Goal: Information Seeking & Learning: Check status

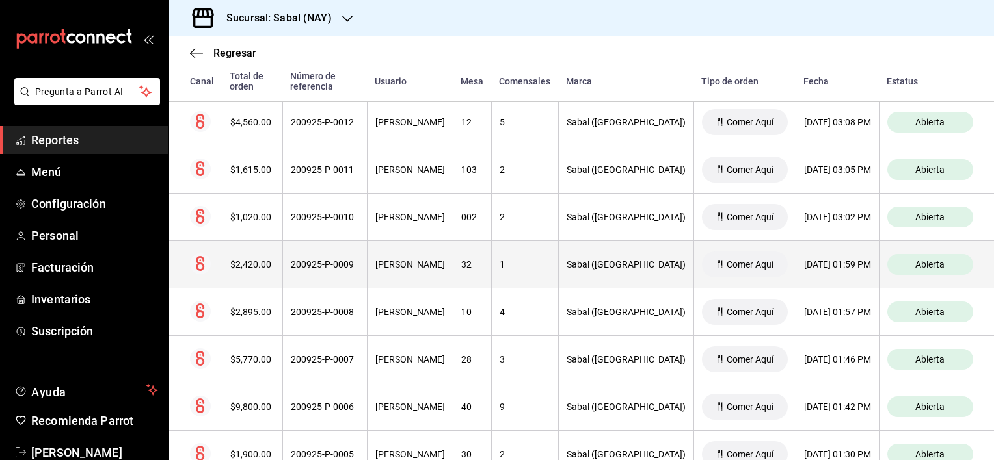
scroll to position [390, 0]
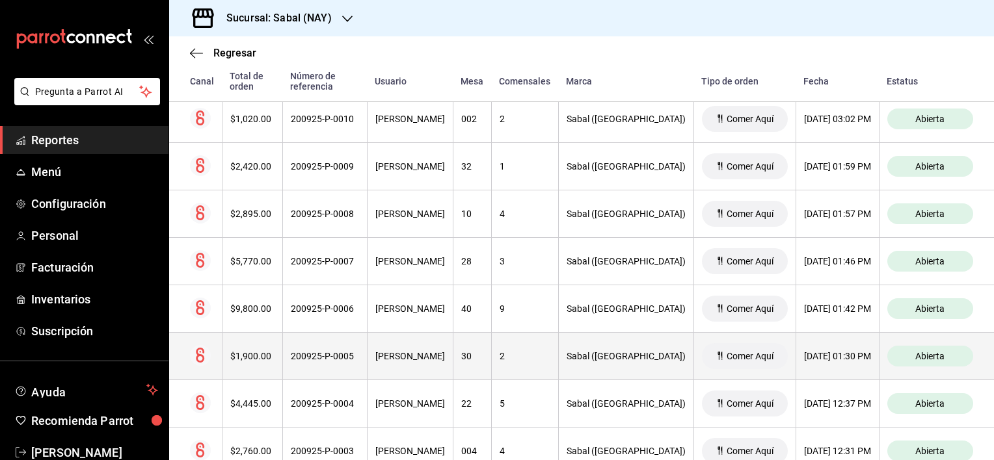
click at [551, 375] on th "2" at bounding box center [524, 356] width 67 height 47
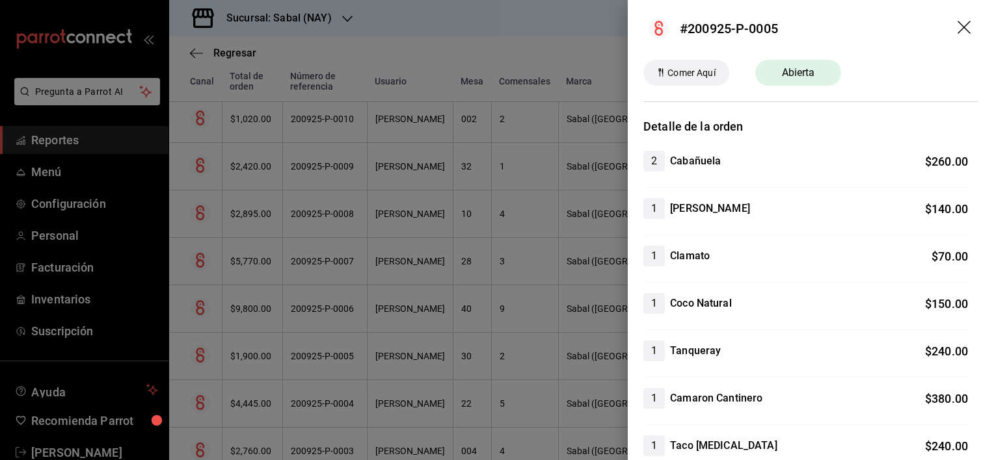
scroll to position [0, 0]
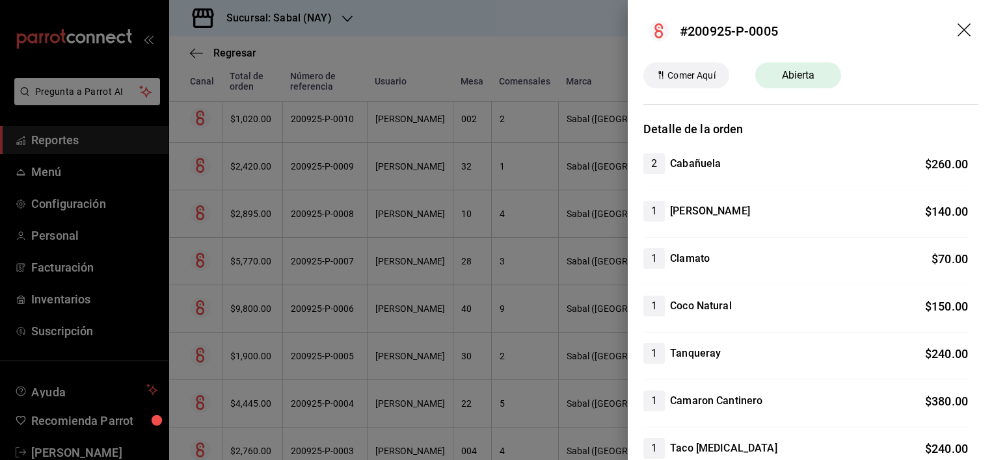
click at [957, 31] on icon "drag" at bounding box center [963, 29] width 13 height 13
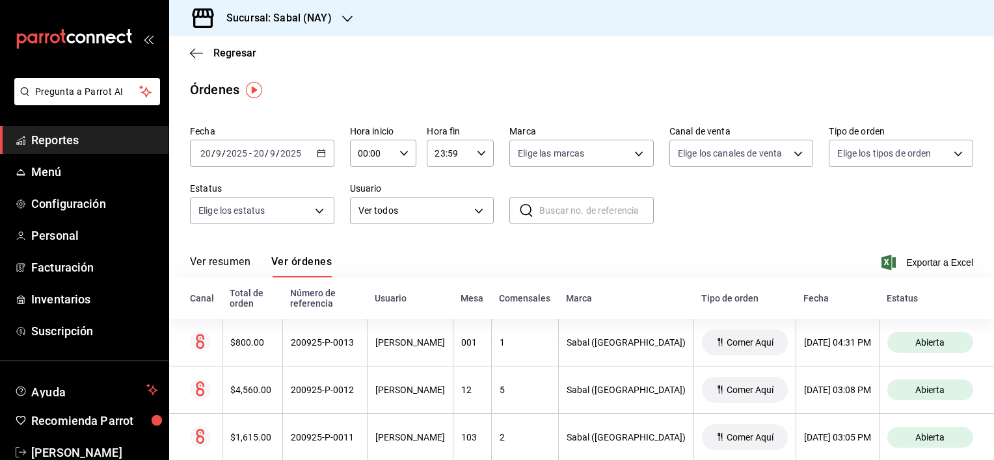
click at [616, 264] on div "Ver resumen Ver órdenes Exportar a Excel" at bounding box center [581, 259] width 783 height 38
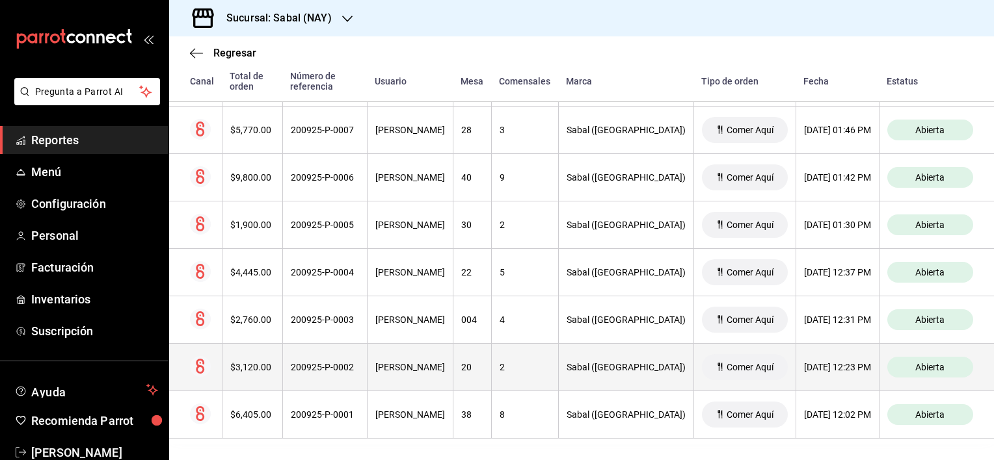
scroll to position [525, 0]
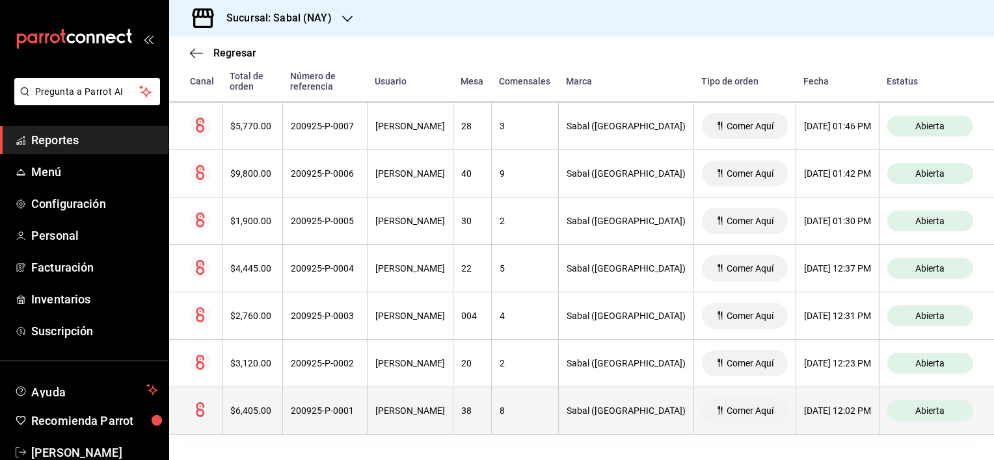
click at [420, 408] on div "[PERSON_NAME]" at bounding box center [410, 411] width 70 height 10
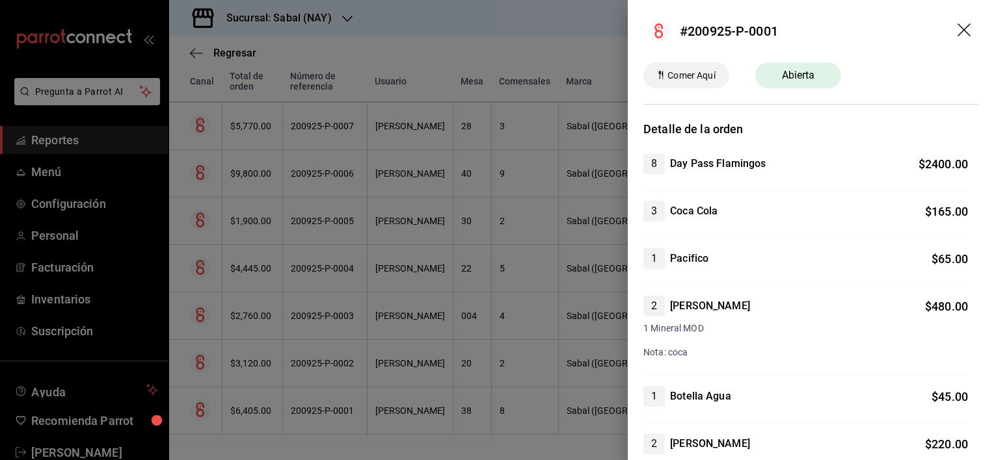
click at [957, 25] on icon "drag" at bounding box center [965, 31] width 16 height 16
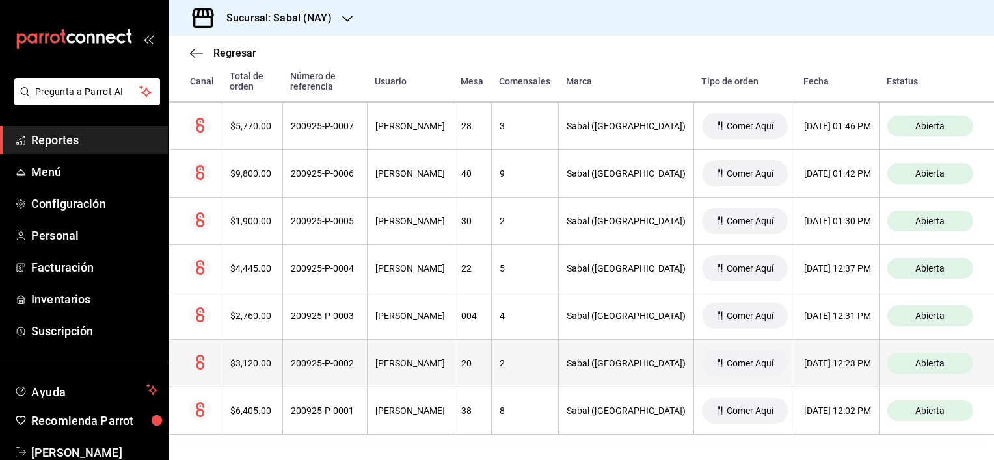
click at [445, 363] on div "[PERSON_NAME]" at bounding box center [410, 363] width 70 height 10
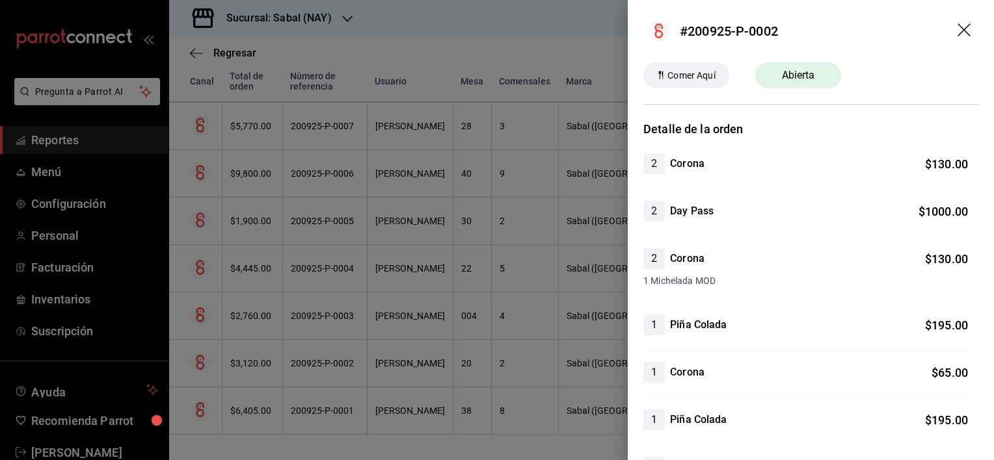
click at [957, 28] on icon "drag" at bounding box center [963, 29] width 13 height 13
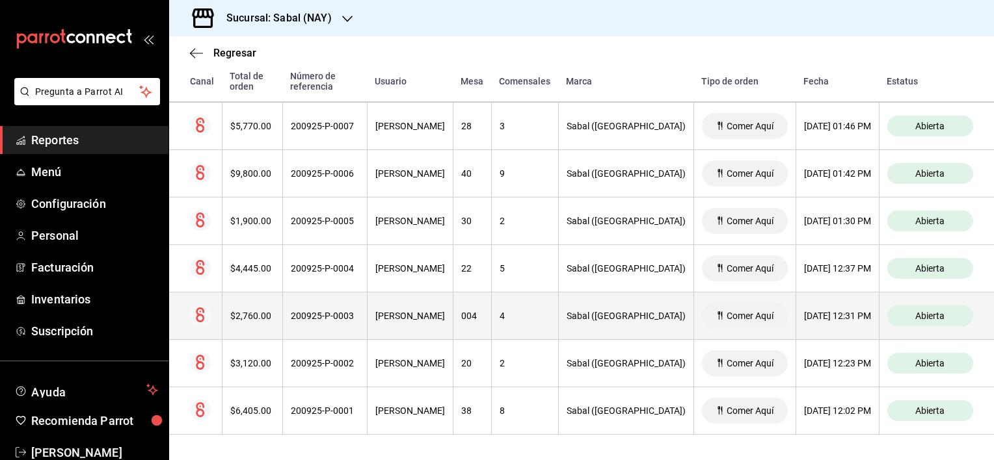
click at [491, 324] on th "004" at bounding box center [472, 316] width 38 height 47
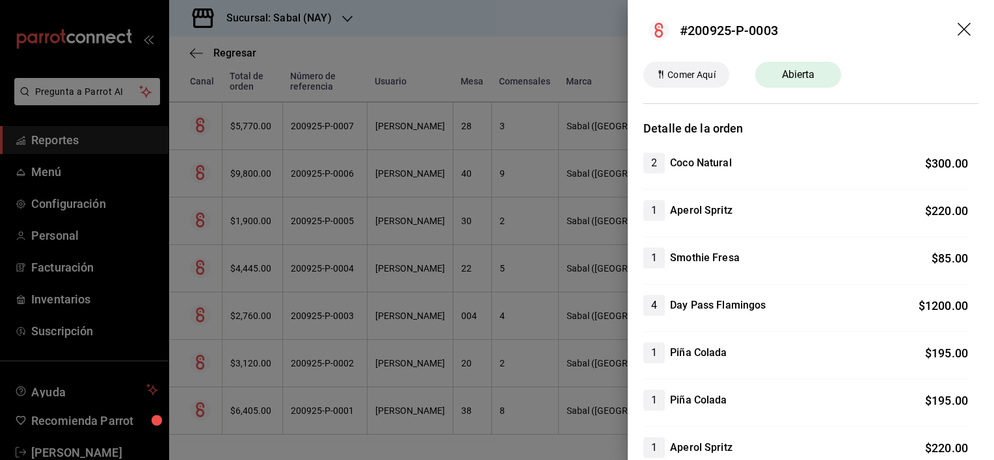
scroll to position [0, 0]
click at [957, 33] on icon "drag" at bounding box center [965, 31] width 16 height 16
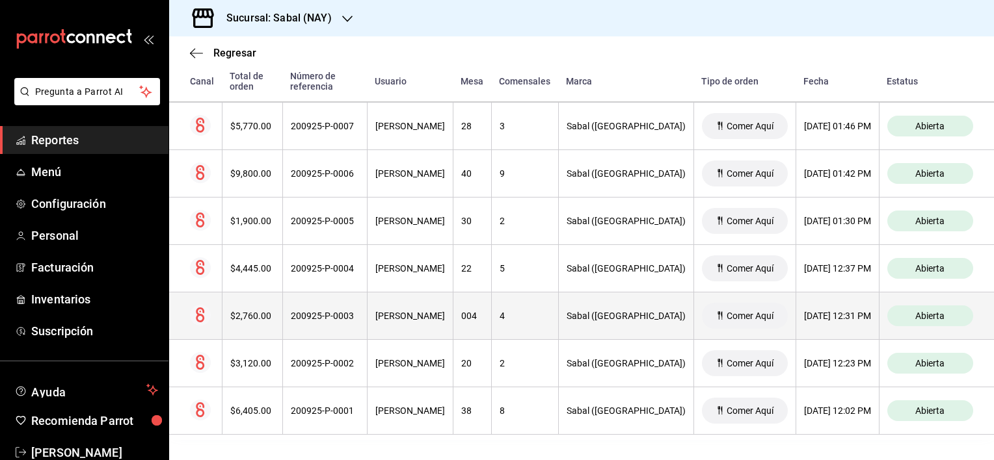
click at [445, 315] on div "[PERSON_NAME]" at bounding box center [410, 316] width 70 height 10
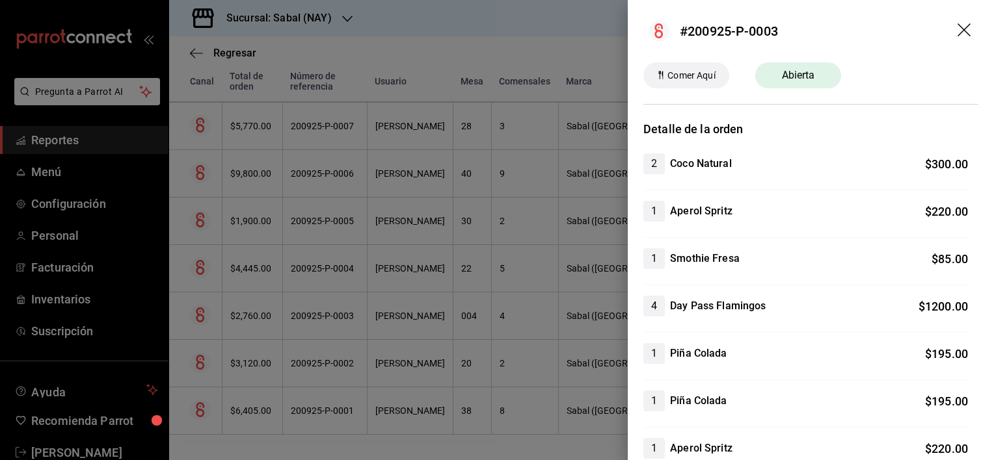
click at [959, 25] on icon "drag" at bounding box center [963, 29] width 13 height 13
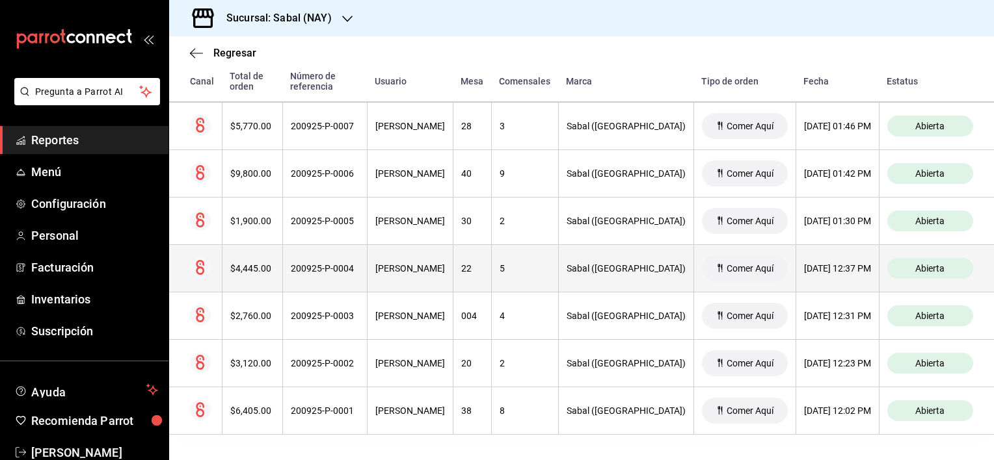
click at [443, 263] on div "[PERSON_NAME]" at bounding box center [410, 268] width 70 height 10
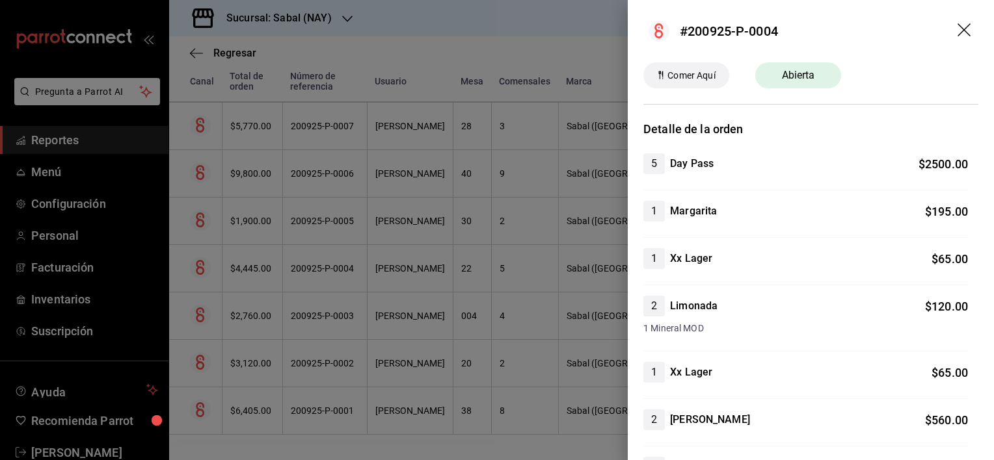
click at [957, 34] on icon "drag" at bounding box center [965, 31] width 16 height 16
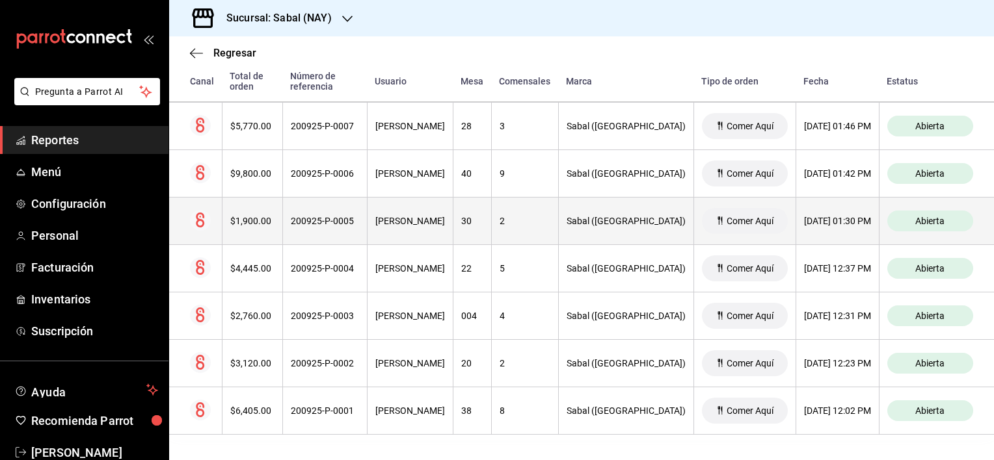
click at [330, 230] on th "200925-P-0005" at bounding box center [324, 221] width 85 height 47
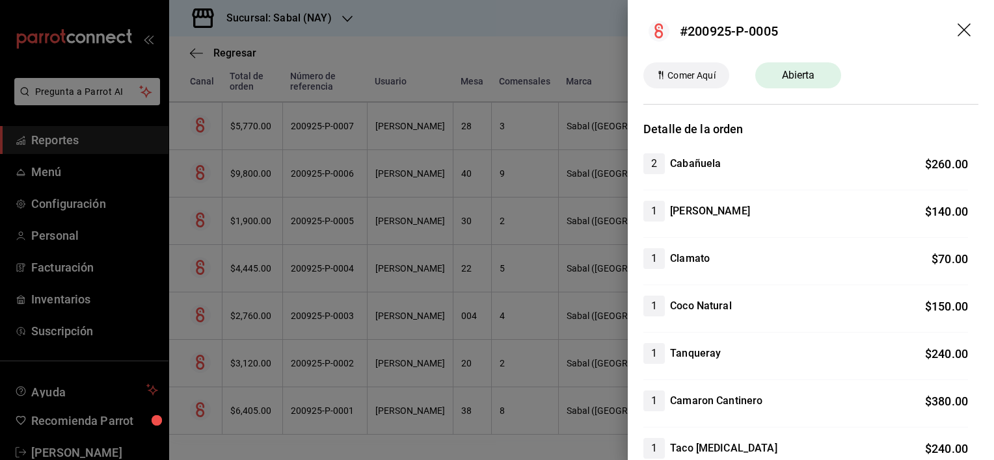
click at [957, 31] on icon "drag" at bounding box center [963, 29] width 13 height 13
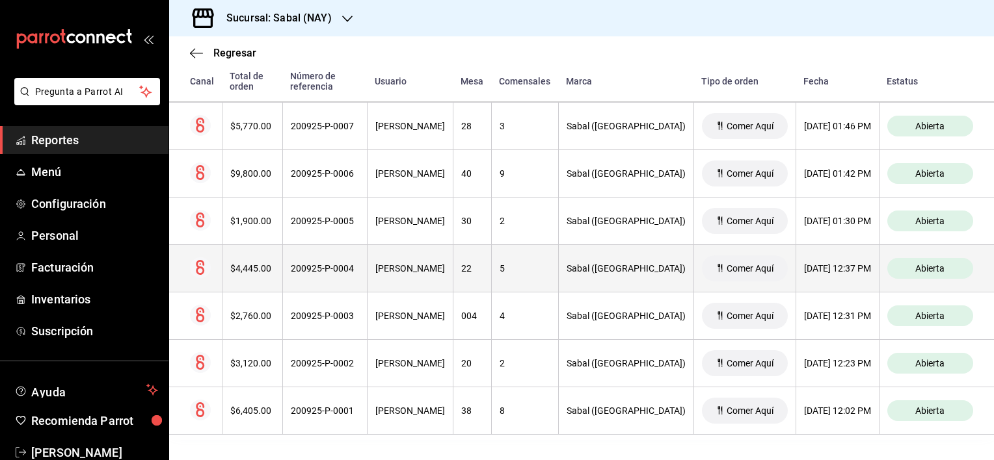
click at [437, 278] on th "[PERSON_NAME]" at bounding box center [410, 268] width 86 height 47
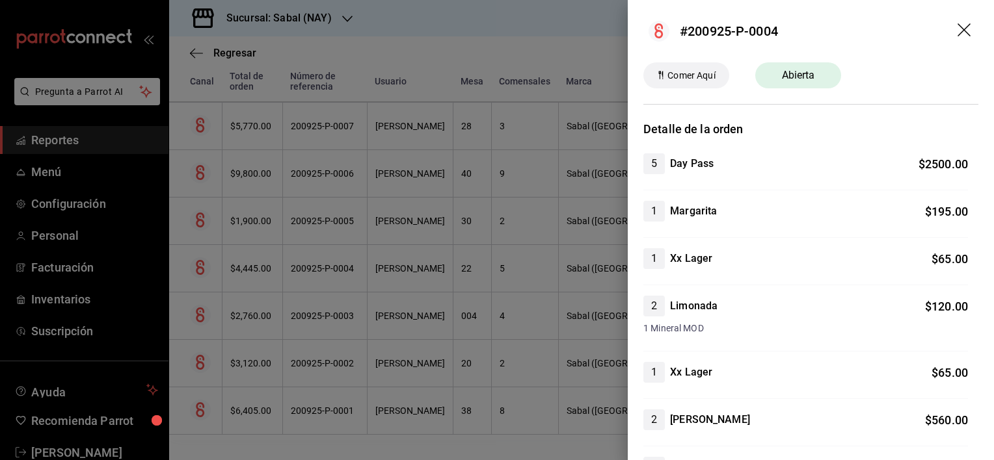
click at [959, 30] on icon "drag" at bounding box center [965, 31] width 16 height 16
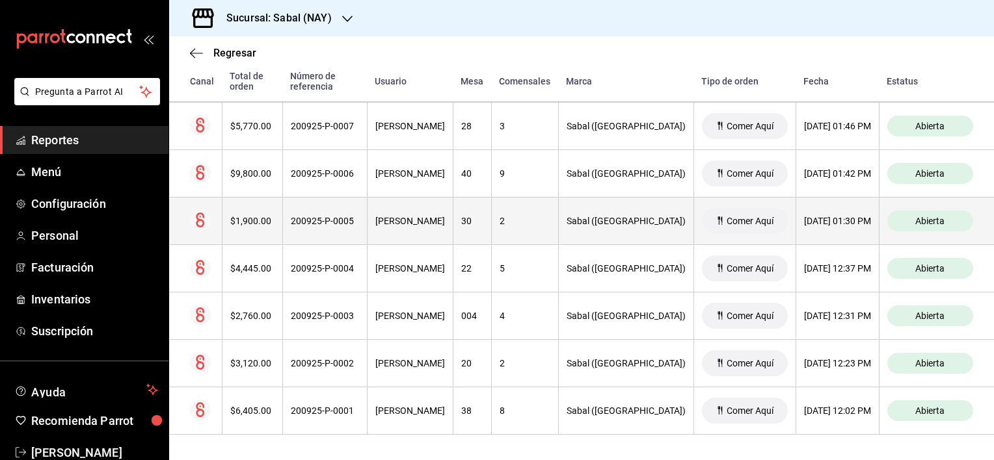
click at [330, 222] on div "200925-P-0005" at bounding box center [325, 221] width 68 height 10
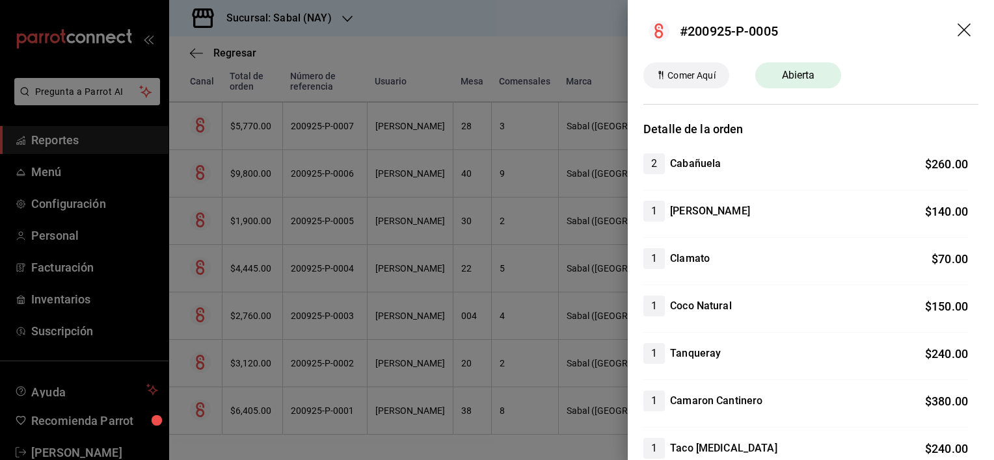
click at [957, 29] on icon "drag" at bounding box center [965, 31] width 16 height 16
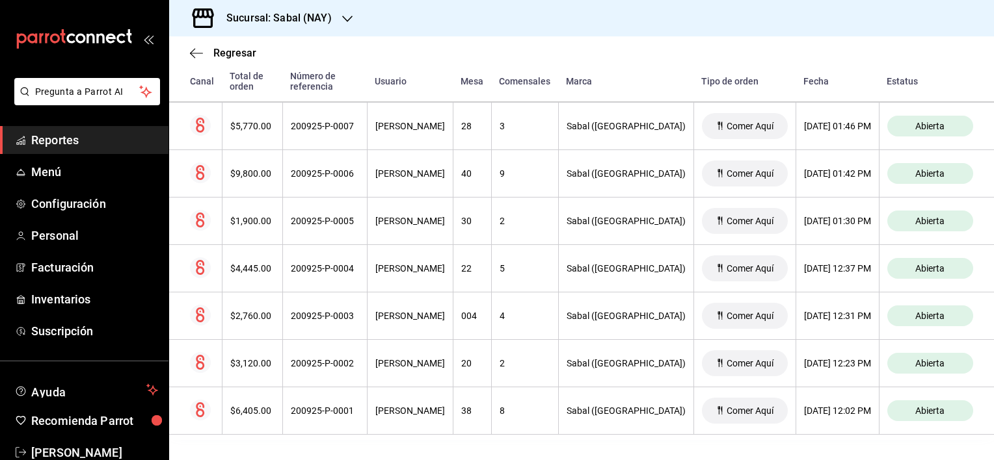
click at [673, 64] on div "Regresar" at bounding box center [581, 52] width 825 height 33
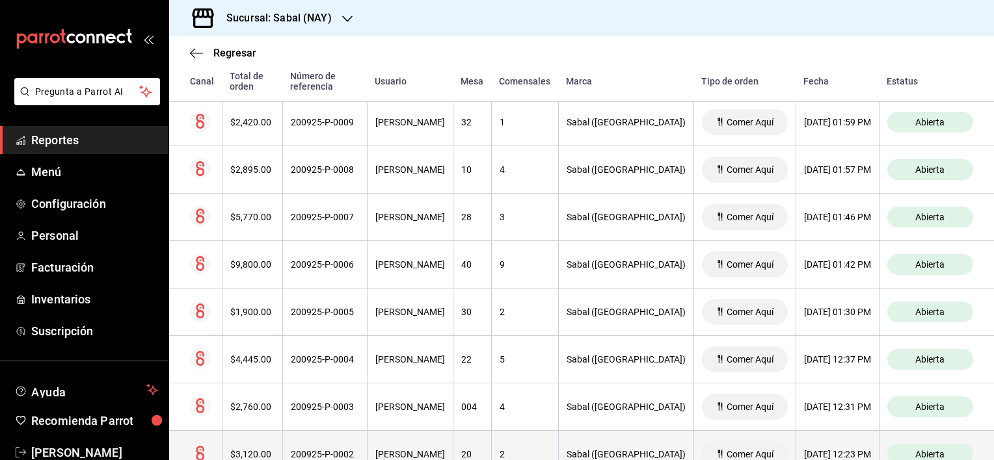
scroll to position [395, 0]
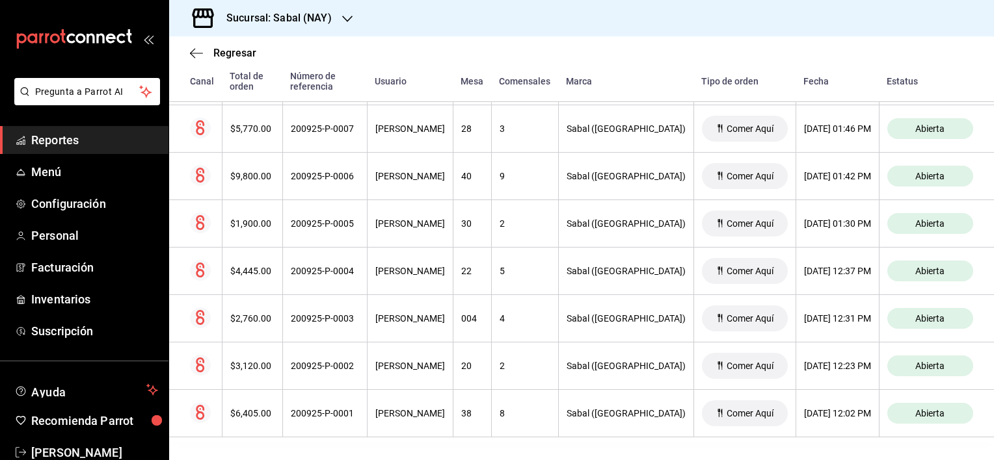
scroll to position [525, 0]
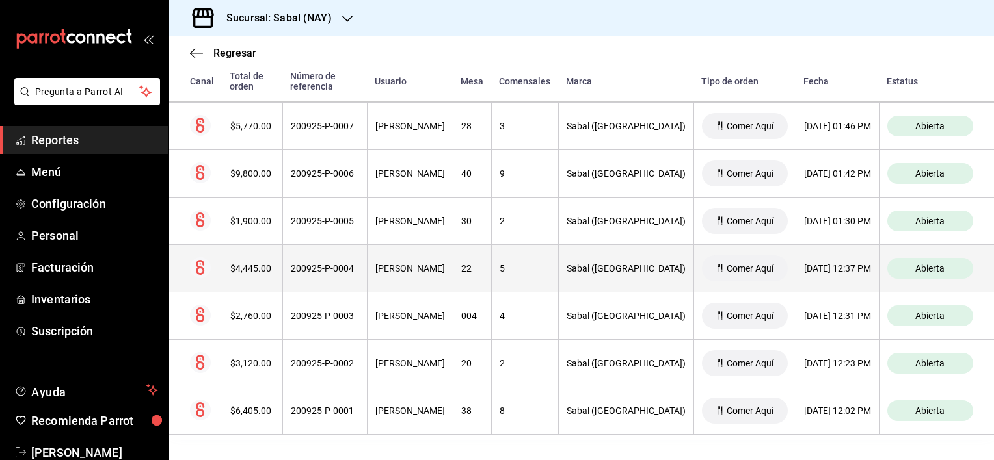
click at [434, 273] on div "[PERSON_NAME]" at bounding box center [410, 268] width 70 height 10
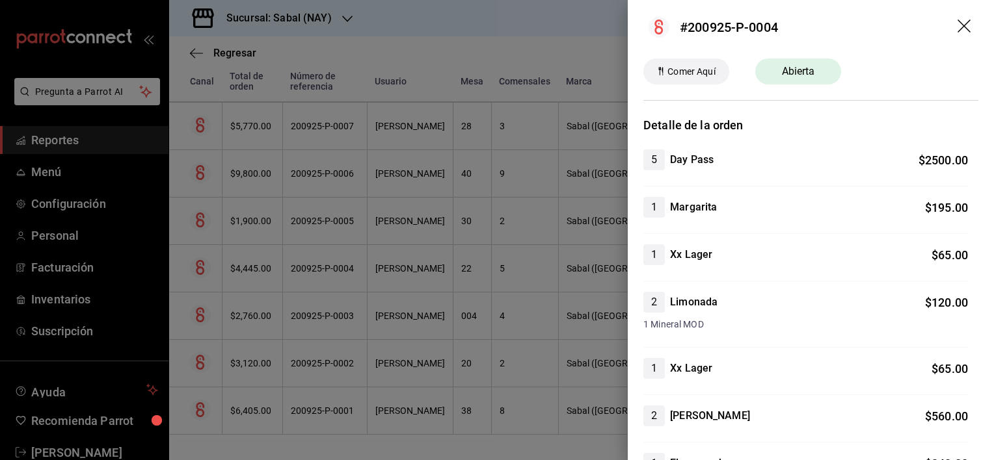
scroll to position [0, 0]
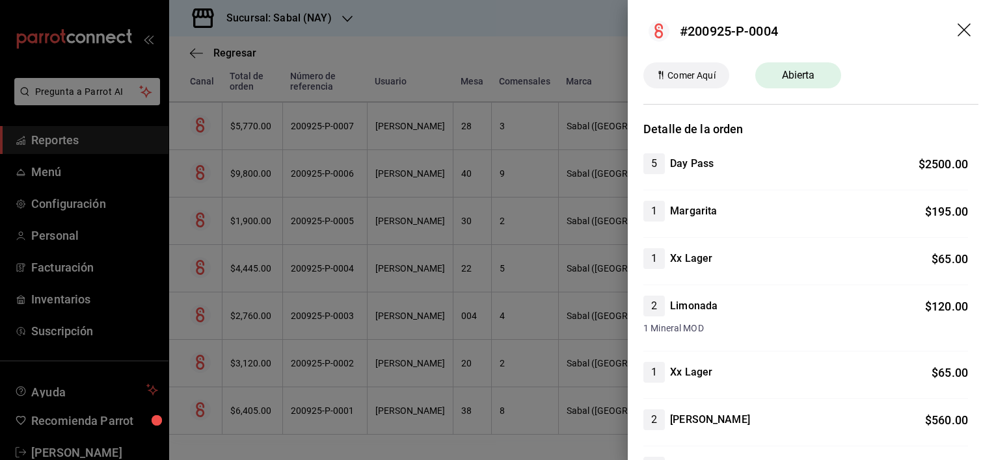
click at [957, 28] on icon "drag" at bounding box center [965, 31] width 16 height 16
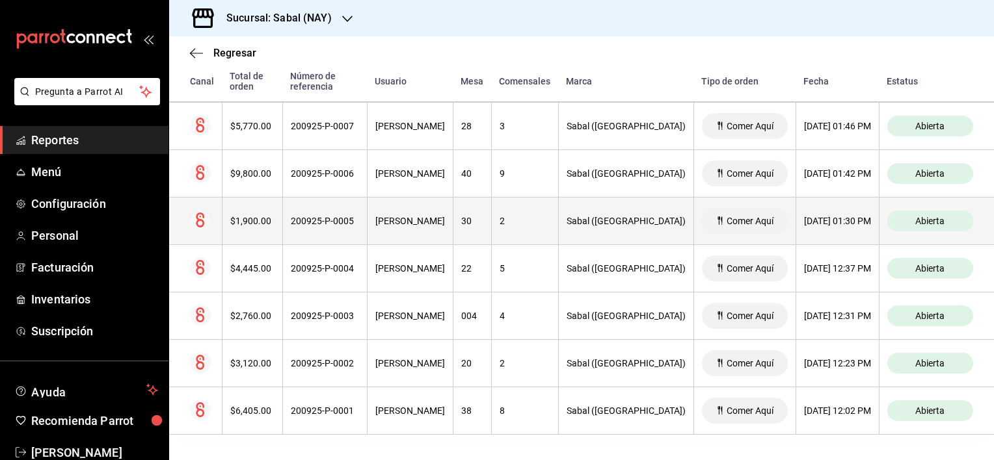
click at [396, 228] on th "[PERSON_NAME]" at bounding box center [410, 221] width 86 height 47
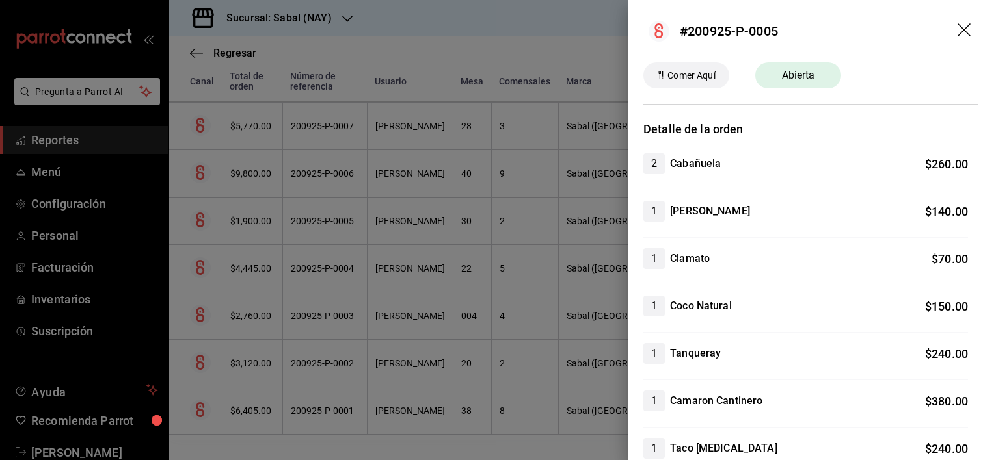
click at [957, 32] on icon "drag" at bounding box center [965, 31] width 16 height 16
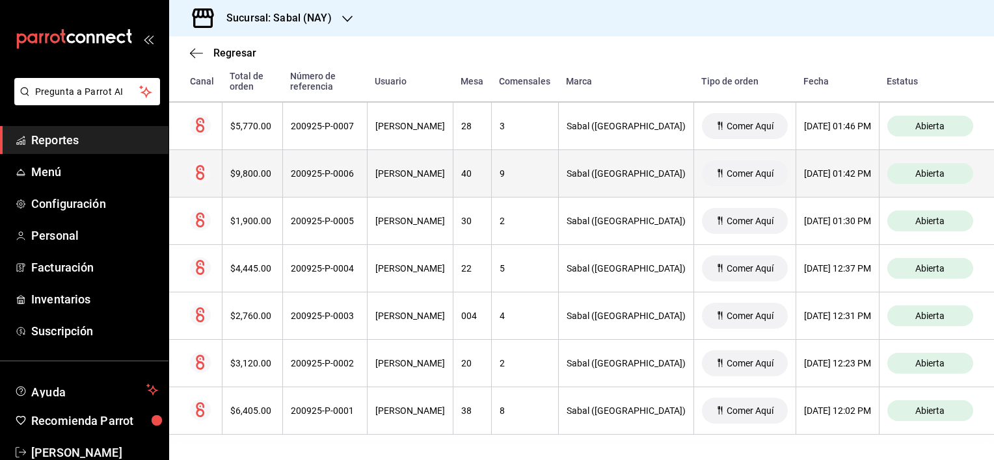
click at [428, 186] on th "[PERSON_NAME]" at bounding box center [410, 173] width 86 height 47
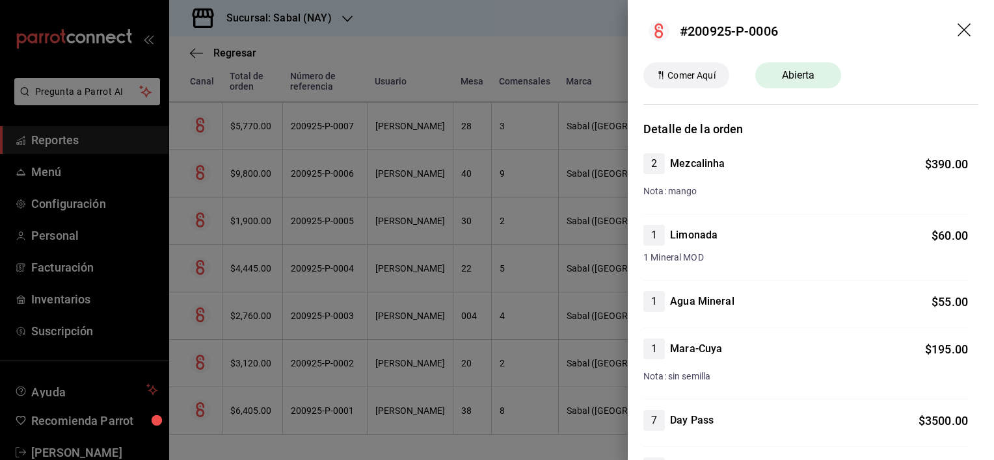
click at [957, 29] on icon "drag" at bounding box center [963, 29] width 13 height 13
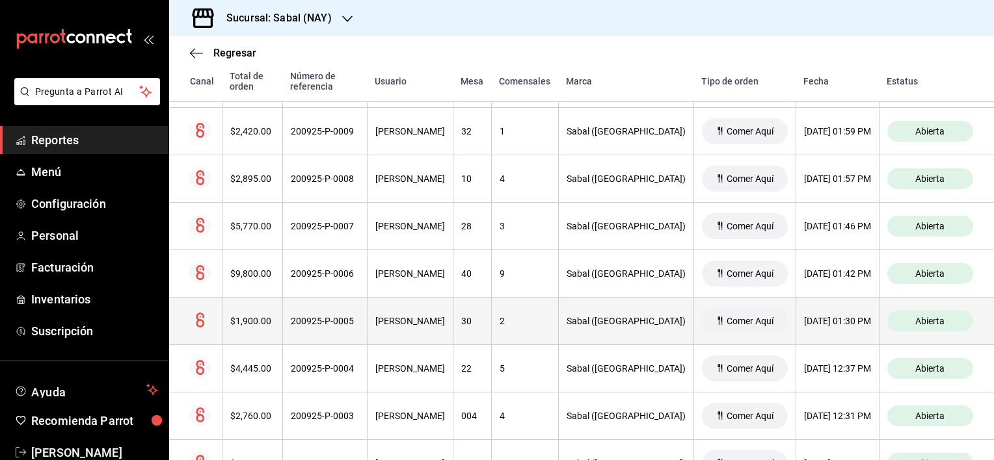
scroll to position [395, 0]
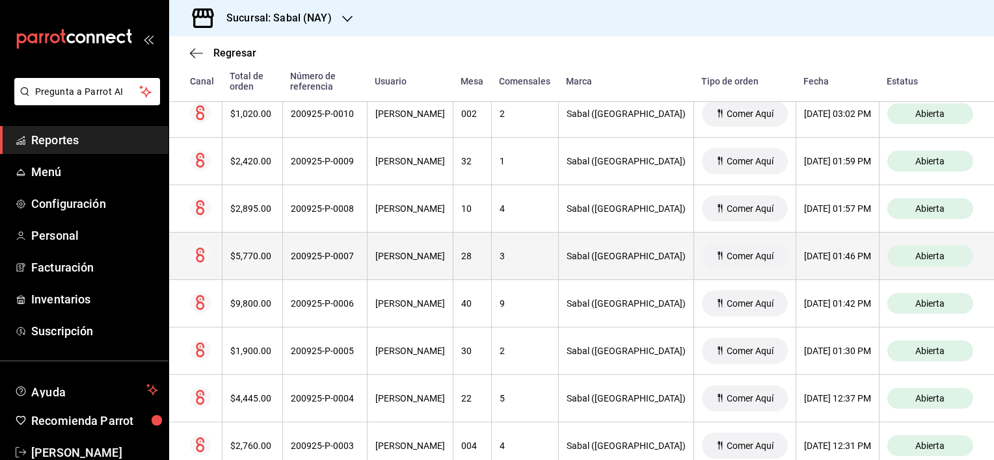
click at [436, 255] on div "[PERSON_NAME]" at bounding box center [410, 256] width 70 height 10
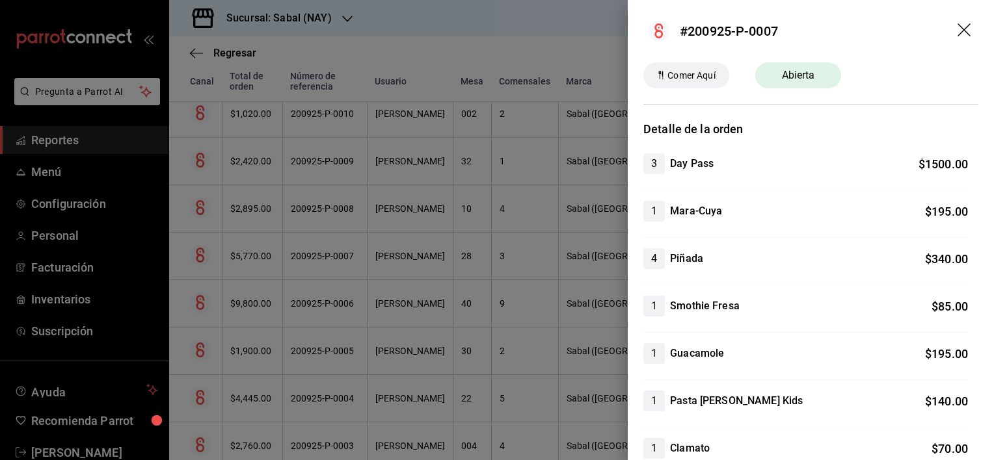
click at [957, 35] on icon "drag" at bounding box center [965, 31] width 16 height 16
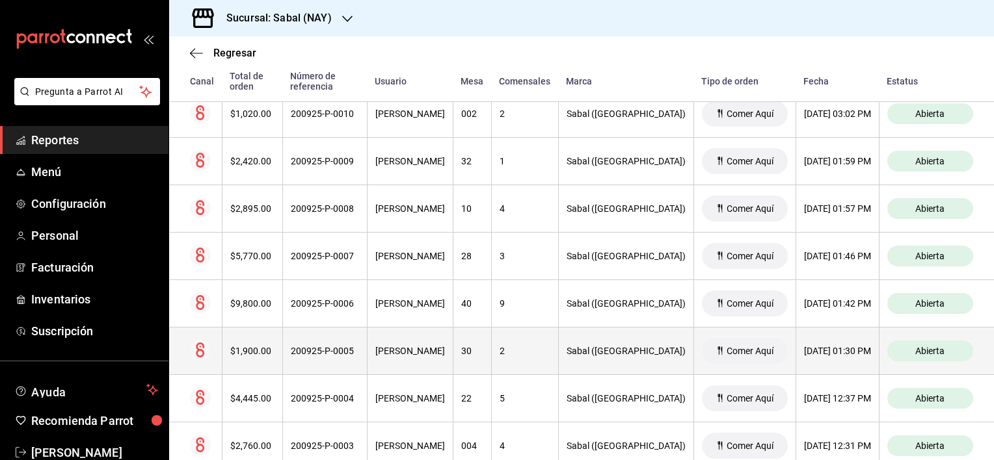
click at [445, 351] on div "[PERSON_NAME]" at bounding box center [410, 351] width 70 height 10
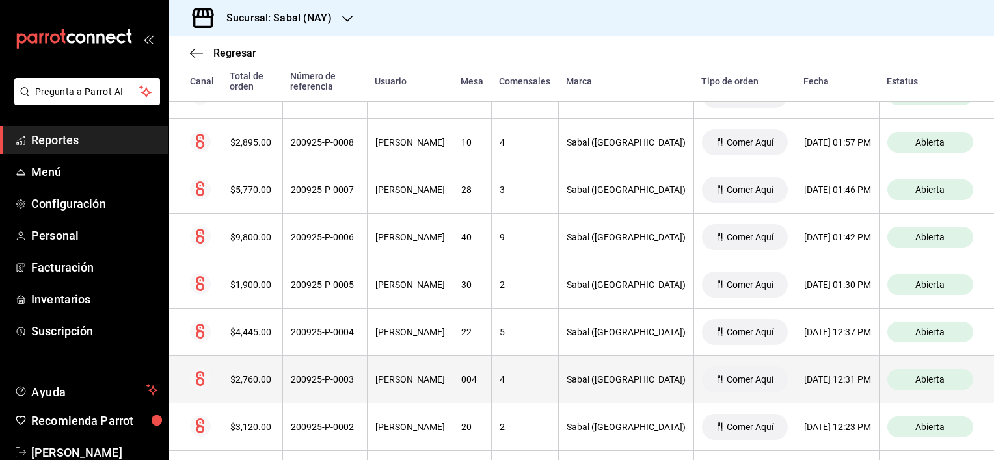
scroll to position [460, 0]
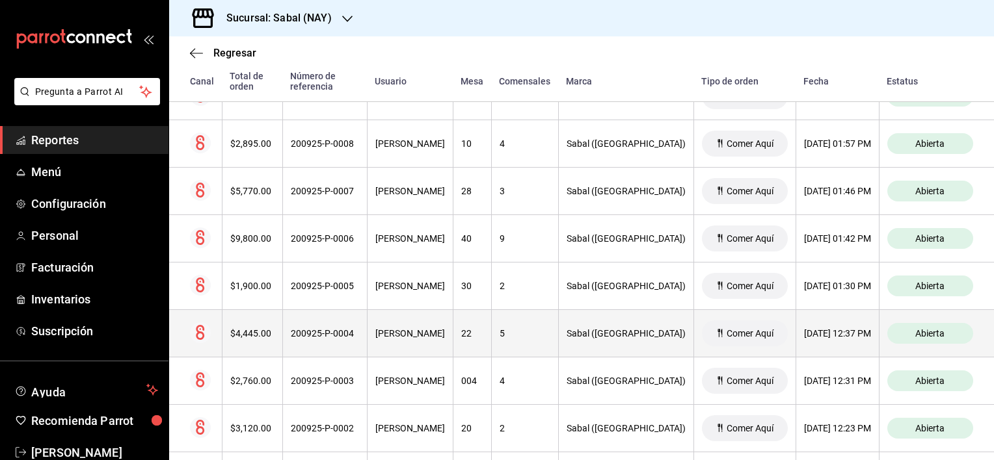
click at [453, 341] on th "[PERSON_NAME]" at bounding box center [410, 333] width 86 height 47
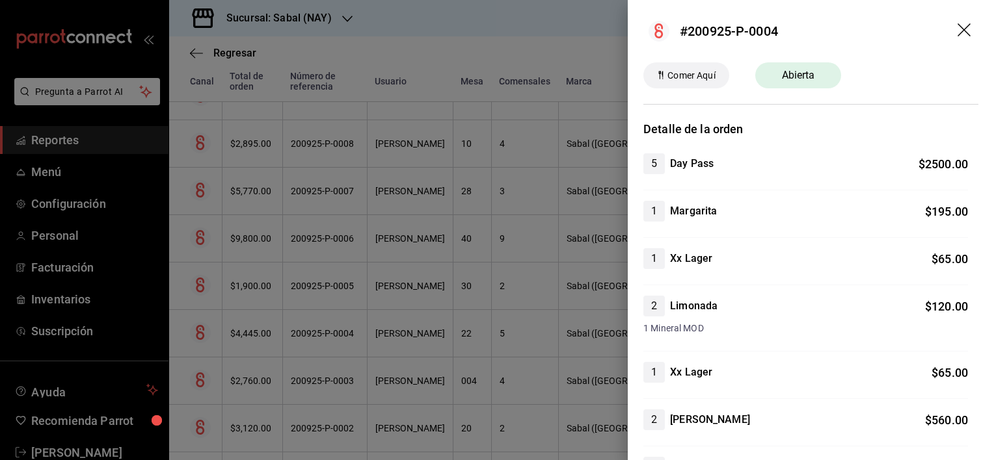
click at [957, 32] on icon "drag" at bounding box center [965, 31] width 16 height 16
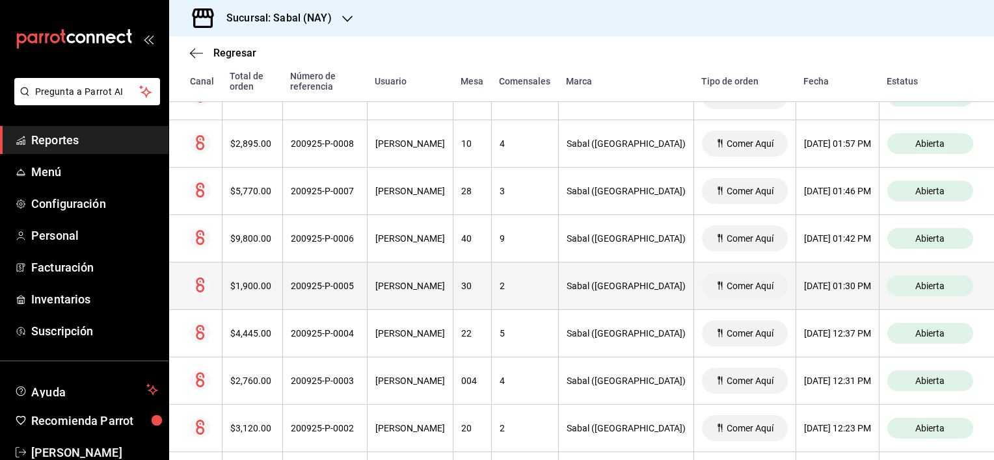
click at [491, 283] on th "30" at bounding box center [472, 286] width 38 height 47
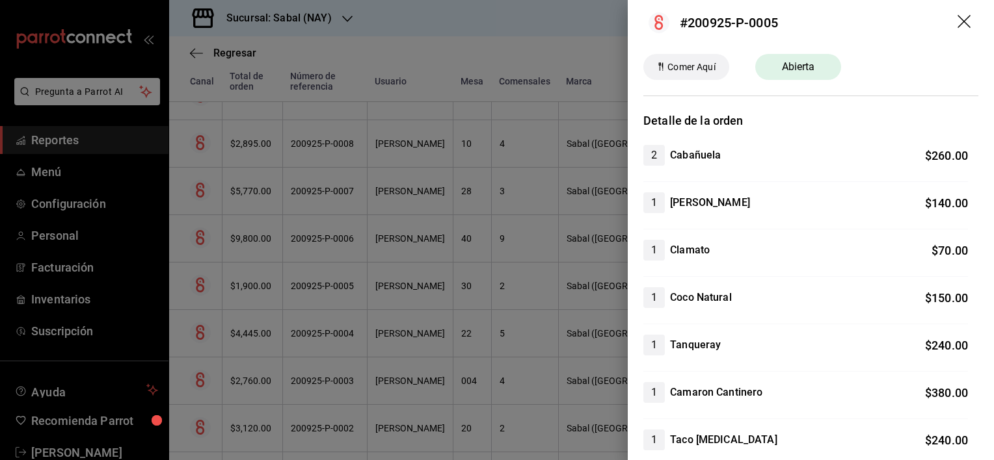
scroll to position [0, 0]
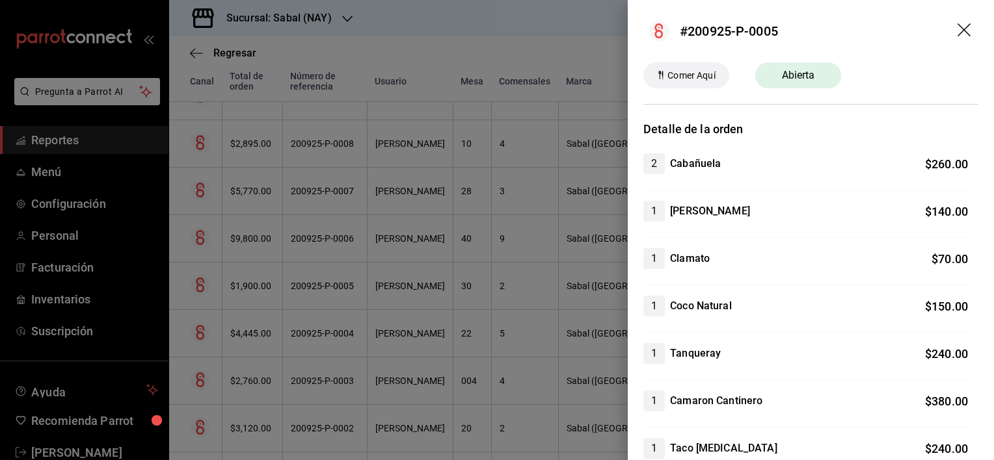
click at [958, 25] on icon "drag" at bounding box center [963, 29] width 13 height 13
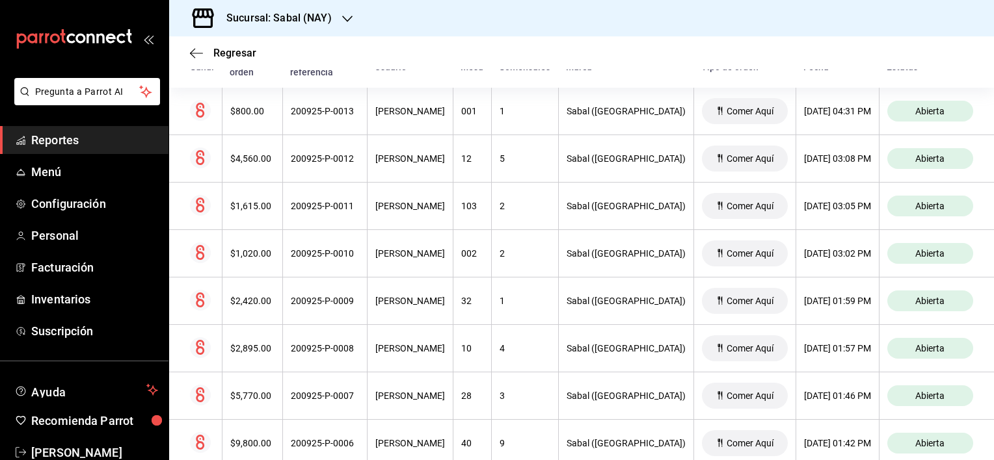
scroll to position [70, 0]
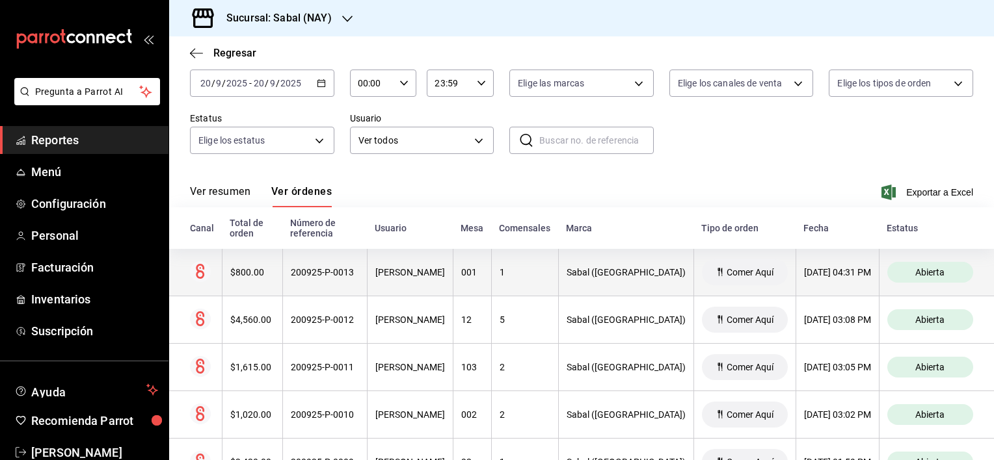
click at [393, 281] on th "[PERSON_NAME]" at bounding box center [410, 272] width 86 height 47
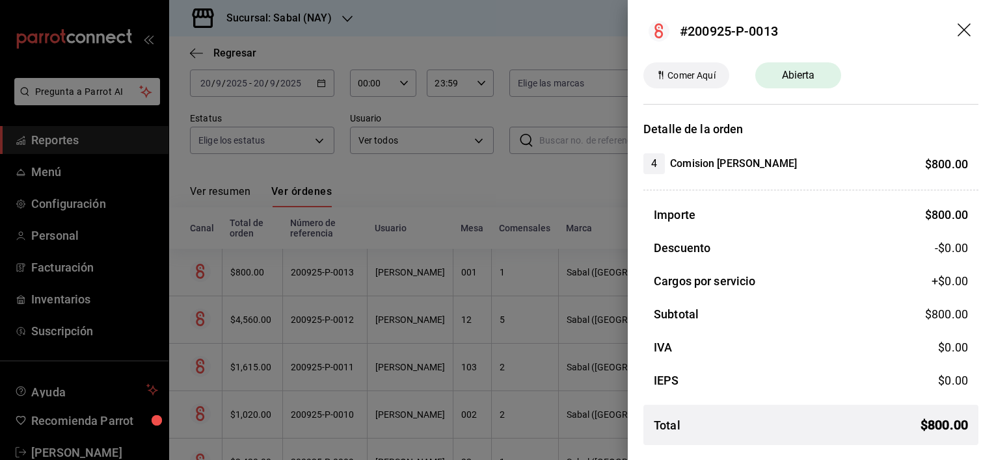
click at [964, 29] on icon "drag" at bounding box center [963, 29] width 13 height 13
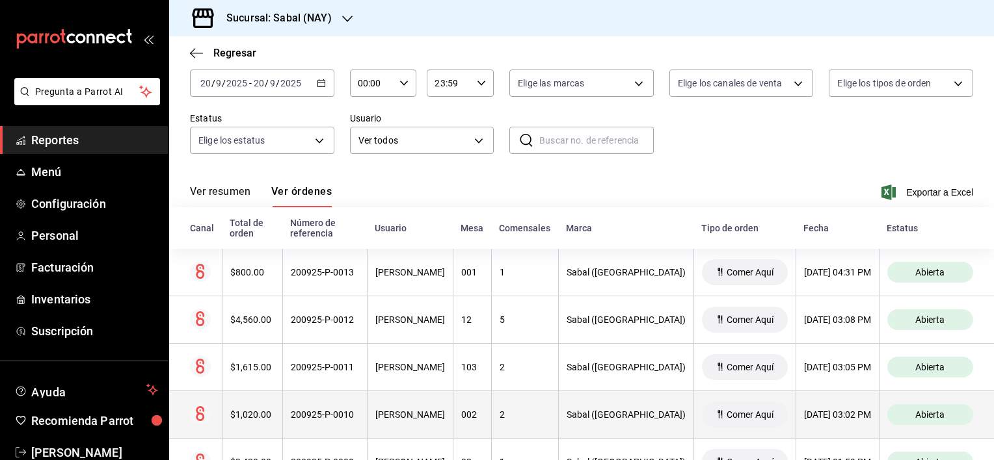
click at [367, 422] on th "200925-P-0010" at bounding box center [324, 414] width 85 height 47
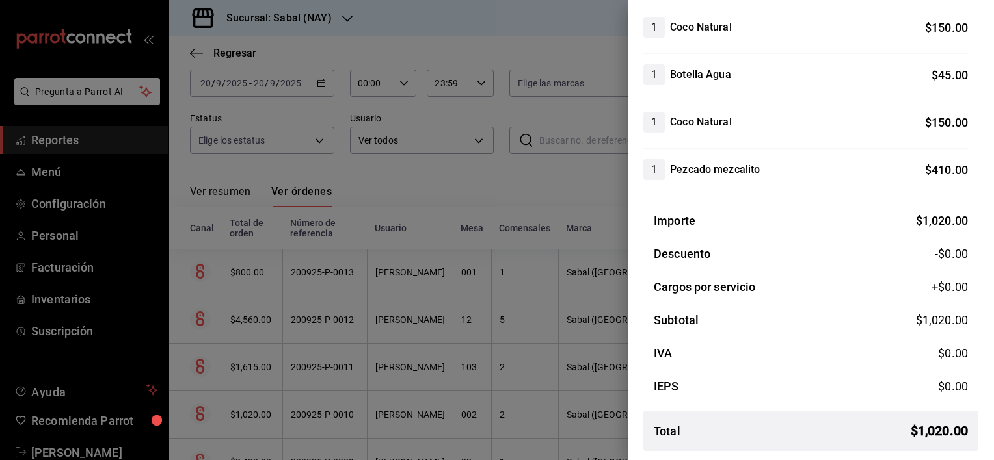
scroll to position [0, 0]
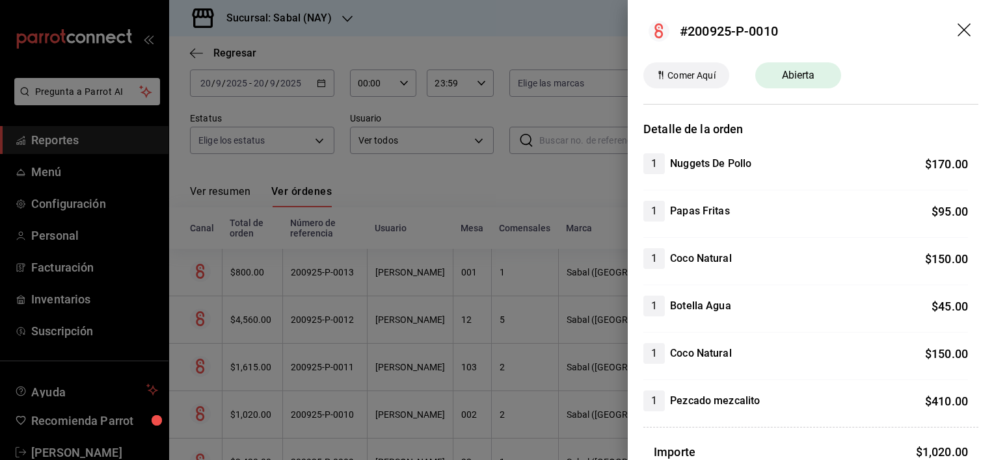
click at [957, 29] on icon "drag" at bounding box center [965, 31] width 16 height 16
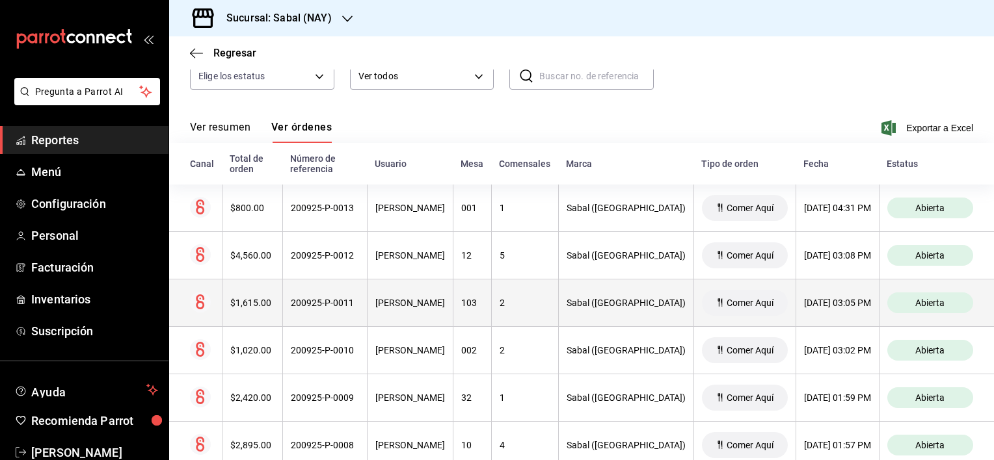
scroll to position [135, 0]
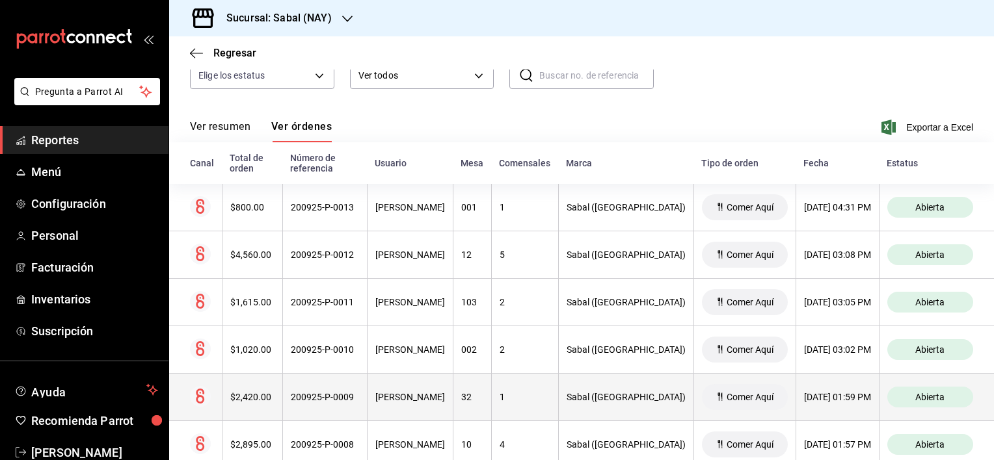
click at [558, 404] on th "1" at bounding box center [524, 397] width 67 height 47
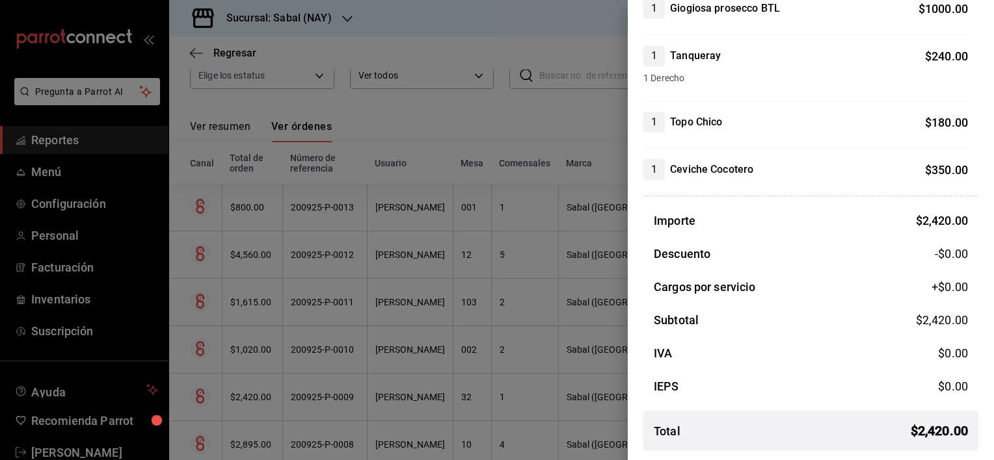
scroll to position [0, 0]
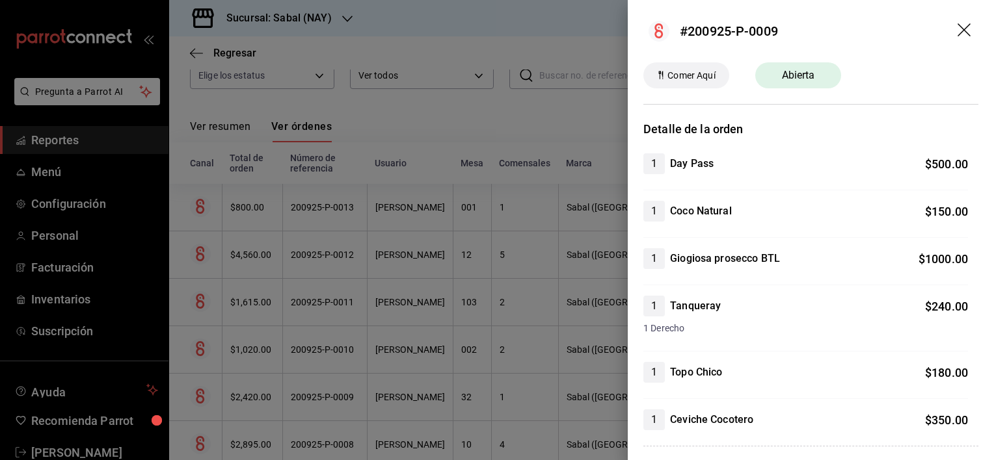
click at [958, 34] on icon "drag" at bounding box center [963, 29] width 13 height 13
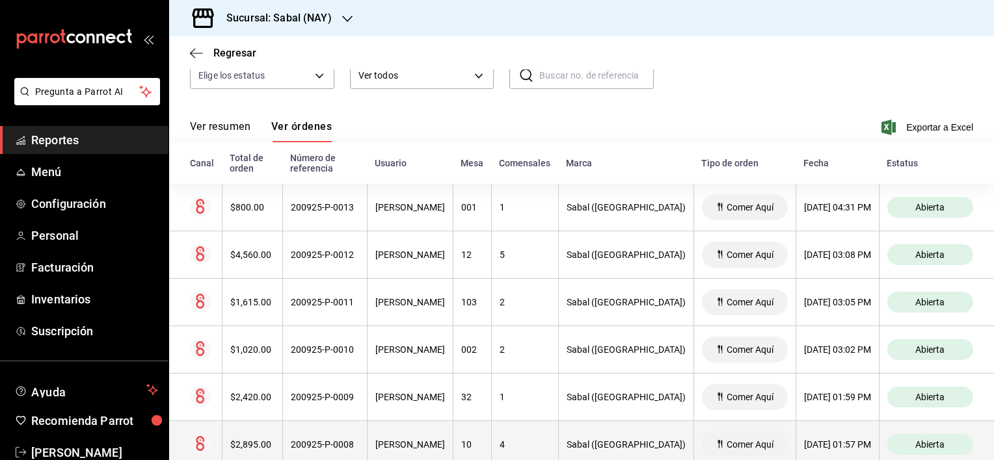
click at [433, 442] on div "[PERSON_NAME]" at bounding box center [410, 445] width 70 height 10
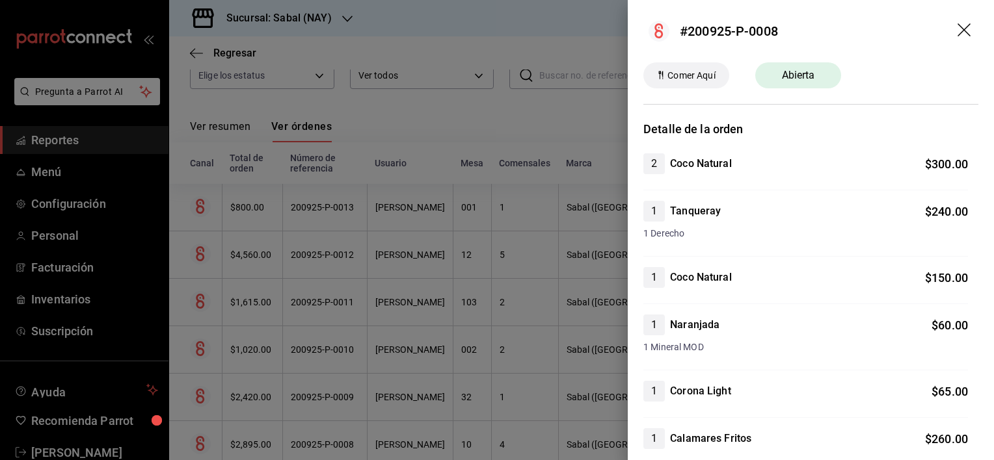
click at [957, 28] on icon "drag" at bounding box center [963, 29] width 13 height 13
